Goal: Find contact information: Find contact information

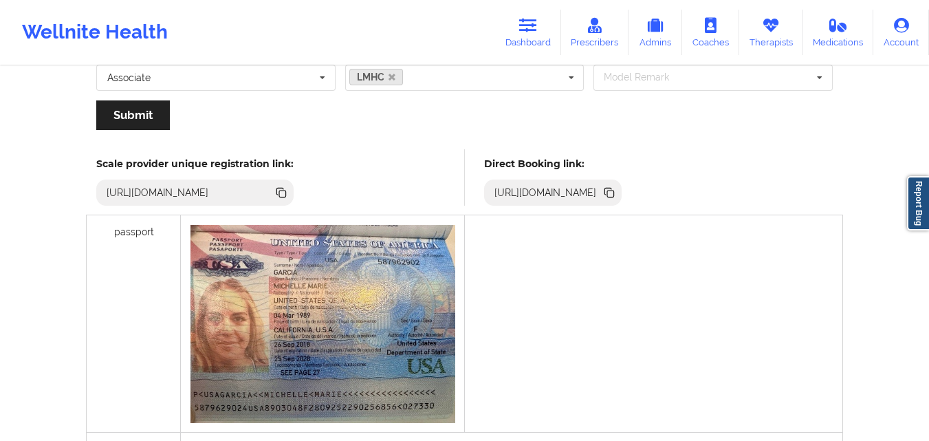
click at [537, 25] on icon at bounding box center [528, 25] width 18 height 15
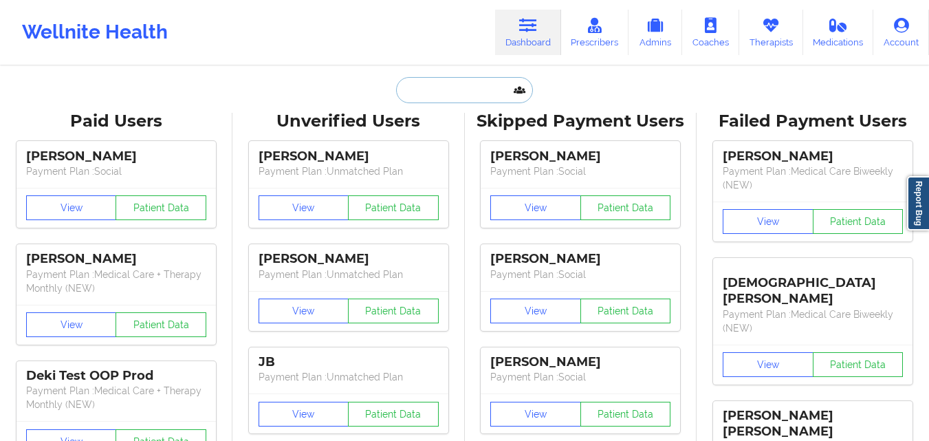
click at [428, 91] on input "text" at bounding box center [464, 90] width 136 height 26
paste input "[PERSON_NAME]"
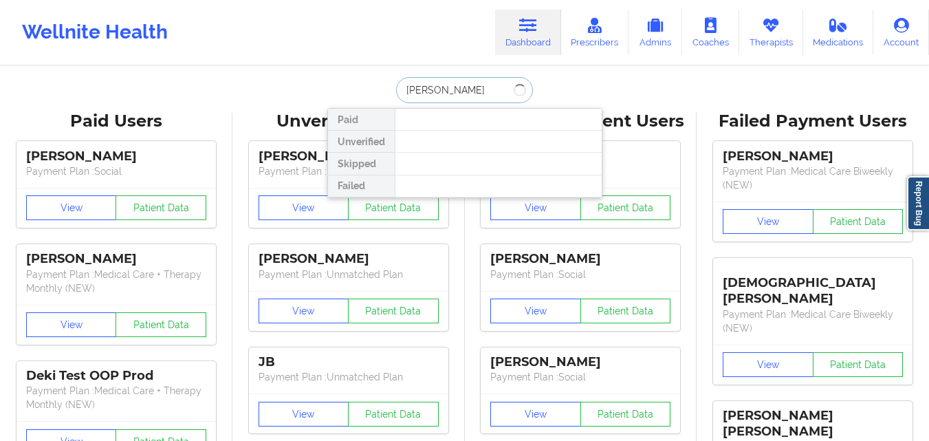
type input "[PERSON_NAME]"
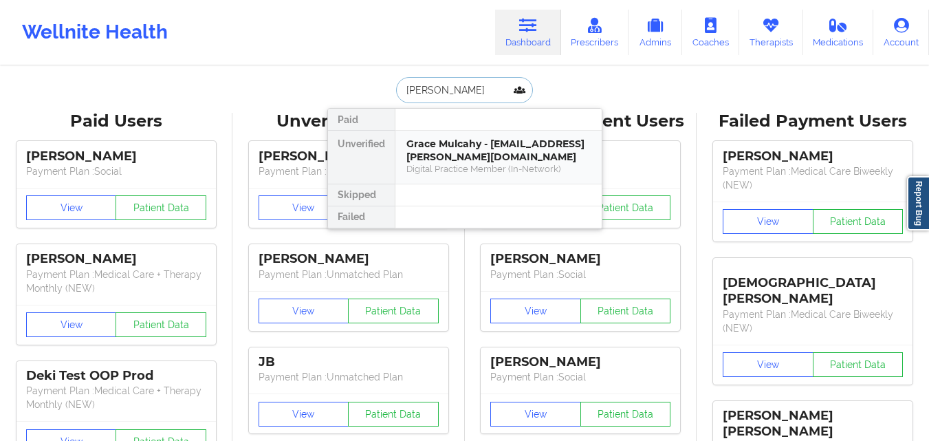
click at [481, 143] on div "Grace Mulcahy - [EMAIL_ADDRESS][PERSON_NAME][DOMAIN_NAME]" at bounding box center [498, 149] width 184 height 25
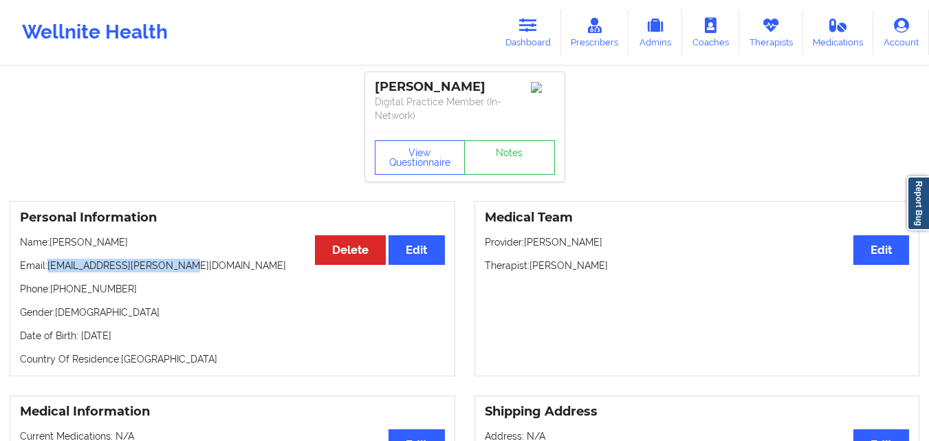
drag, startPoint x: 48, startPoint y: 267, endPoint x: 192, endPoint y: 270, distance: 144.4
click at [192, 270] on p "Email: [EMAIL_ADDRESS][PERSON_NAME][DOMAIN_NAME]" at bounding box center [232, 265] width 425 height 14
copy p "[EMAIL_ADDRESS][PERSON_NAME][DOMAIN_NAME]"
drag, startPoint x: 180, startPoint y: 263, endPoint x: 49, endPoint y: 254, distance: 131.0
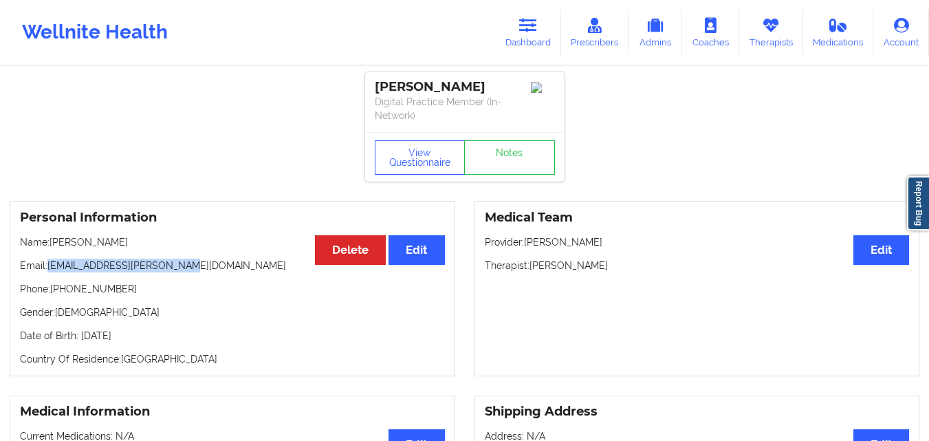
click at [49, 254] on div "Personal Information Edit Delete Name: [PERSON_NAME] Email: [EMAIL_ADDRESS][PER…" at bounding box center [232, 288] width 445 height 175
copy p "[EMAIL_ADDRESS][PERSON_NAME][DOMAIN_NAME]"
